Goal: Transaction & Acquisition: Purchase product/service

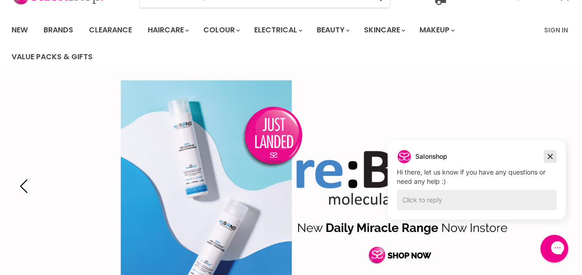
click at [553, 155] on icon "Dismiss campaign" at bounding box center [549, 156] width 9 height 11
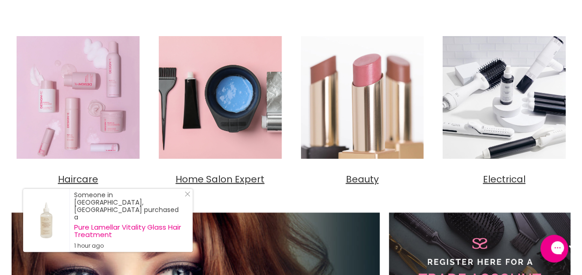
scroll to position [370, 0]
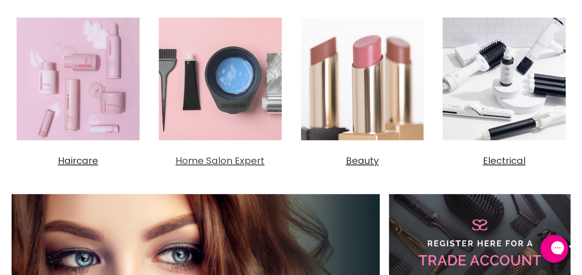
click at [249, 160] on span "Home Salon Expert" at bounding box center [219, 160] width 89 height 13
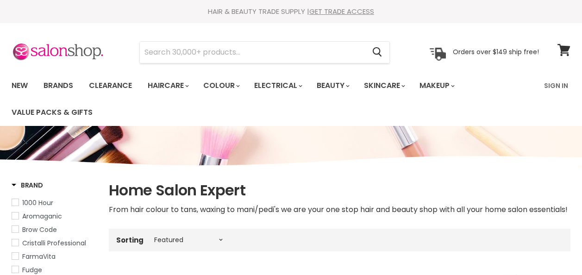
select select "manual"
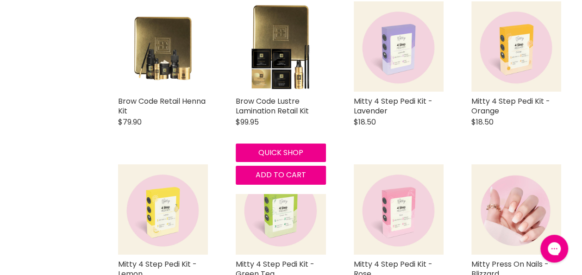
scroll to position [1759, 0]
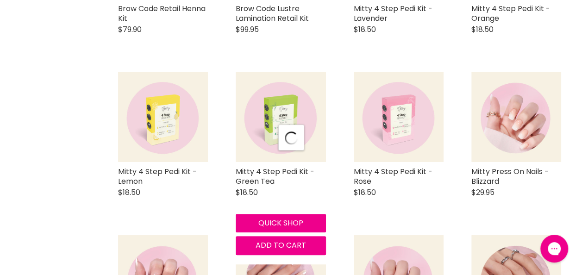
scroll to position [1907, 0]
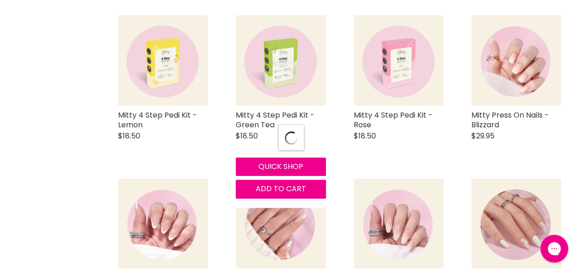
select select "manual"
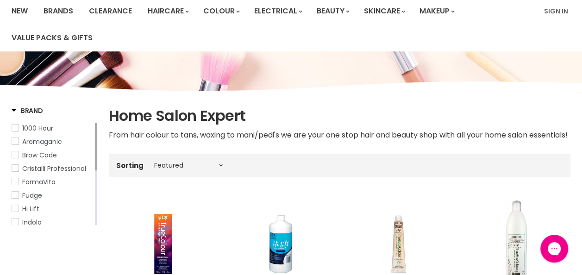
scroll to position [0, 0]
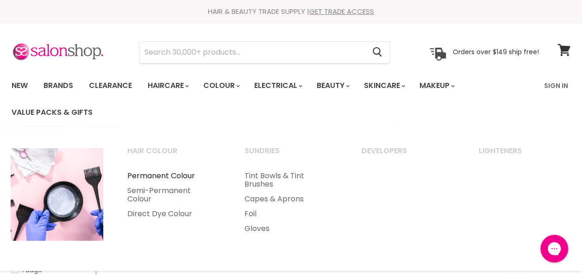
click at [173, 178] on link "Permanent Colour" at bounding box center [173, 175] width 115 height 15
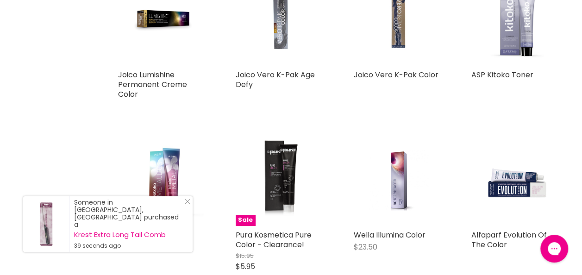
scroll to position [1722, 0]
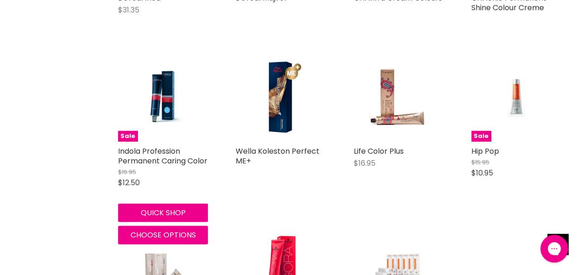
scroll to position [2629, 0]
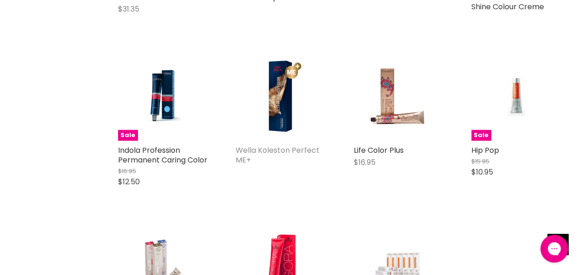
click at [275, 149] on link "Wella Koleston Perfect ME+" at bounding box center [278, 155] width 84 height 20
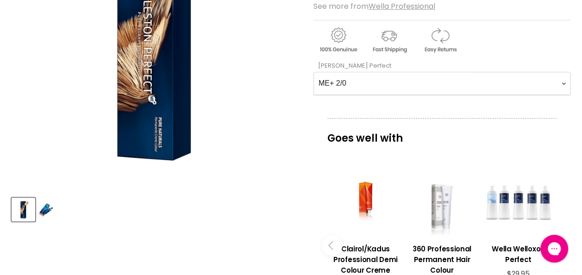
scroll to position [211, 0]
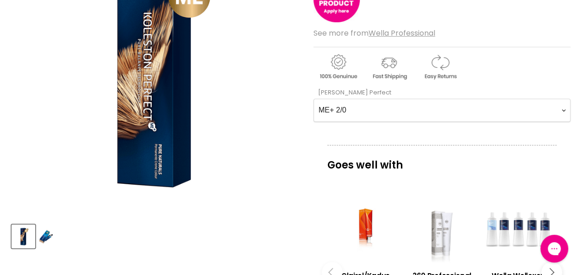
click at [561, 105] on Perfect-0-0 "ME+ 2/0 ME+ 2/8 ME+ 33/0 ME+ 33/66 ME+ 44/0 ME+ 44/55 ME+ 44/65 4/71 ME+ 4/77 M…" at bounding box center [441, 110] width 257 height 23
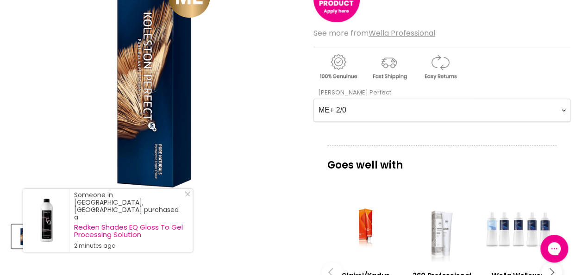
scroll to position [228, 0]
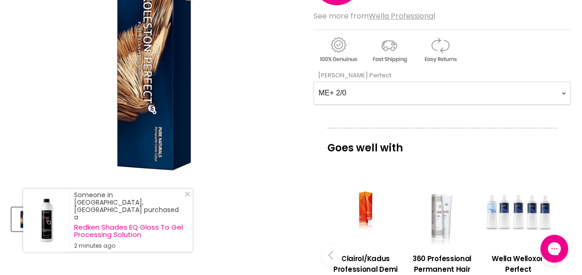
click at [565, 90] on Perfect-0-0 "ME+ 2/0 ME+ 2/8 ME+ 33/0 ME+ 33/66 ME+ 44/0 ME+ 44/55 ME+ 44/65 4/71 ME+ 4/77 M…" at bounding box center [441, 92] width 257 height 23
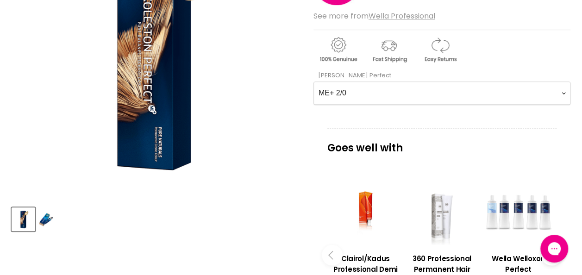
select Perfect-0-0 "ME+ 77/02"
click at [313, 81] on Perfect-0-0 "ME+ 2/0 ME+ 2/8 ME+ 33/0 ME+ 33/66 ME+ 44/0 ME+ 44/55 ME+ 44/65 4/71 ME+ 4/77 M…" at bounding box center [441, 92] width 257 height 23
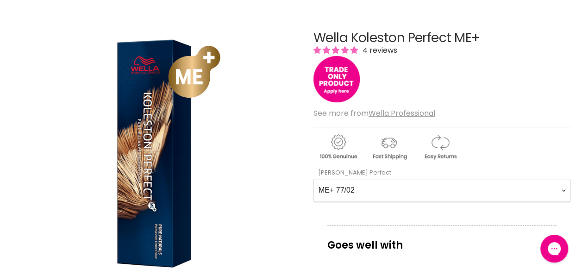
scroll to position [105, 0]
